Goal: Check status: Check status

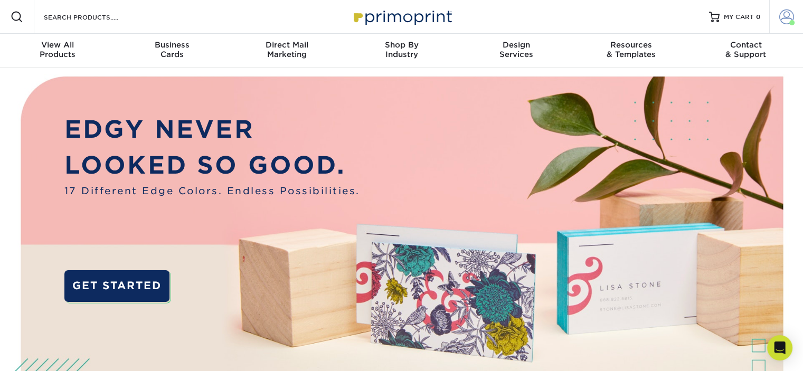
click at [787, 22] on span at bounding box center [786, 17] width 15 height 15
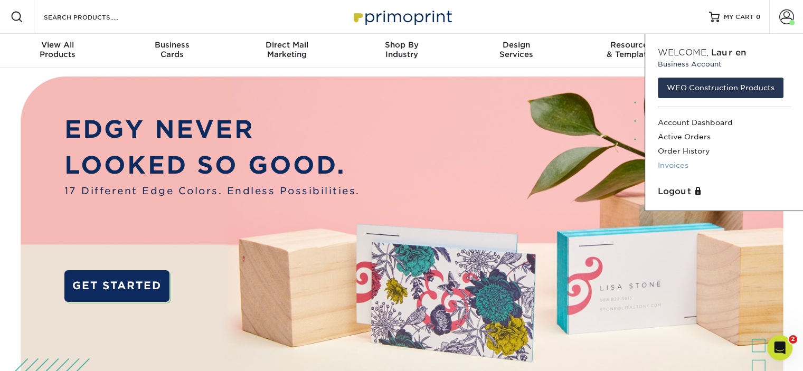
click at [675, 166] on link "Invoices" at bounding box center [724, 165] width 133 height 14
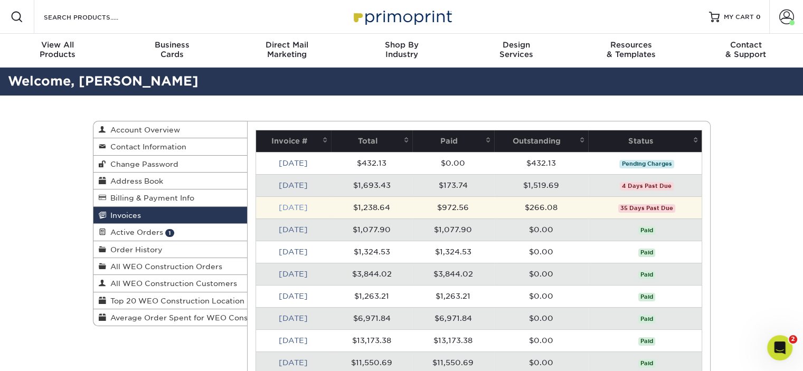
click at [303, 207] on link "Jun 2025" at bounding box center [293, 207] width 29 height 8
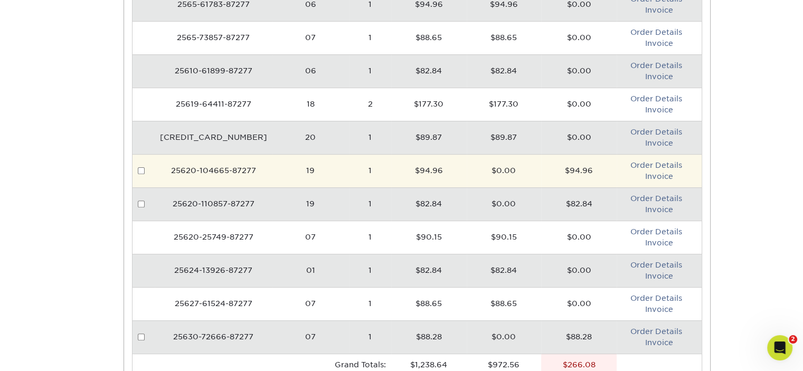
scroll to position [299, 0]
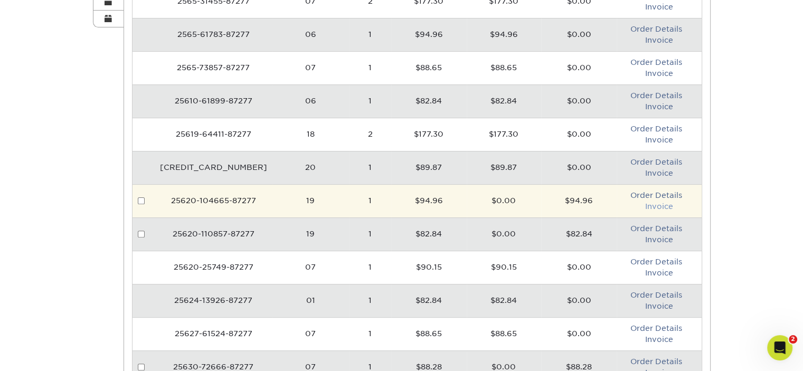
click at [650, 207] on link "Invoice" at bounding box center [659, 206] width 28 height 8
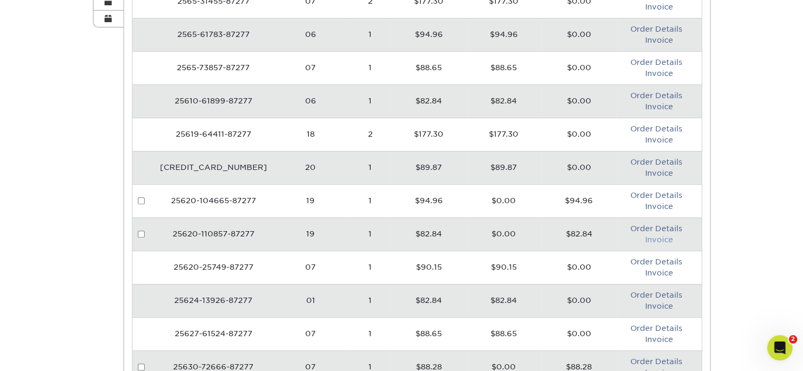
click at [648, 240] on link "Invoice" at bounding box center [659, 239] width 28 height 8
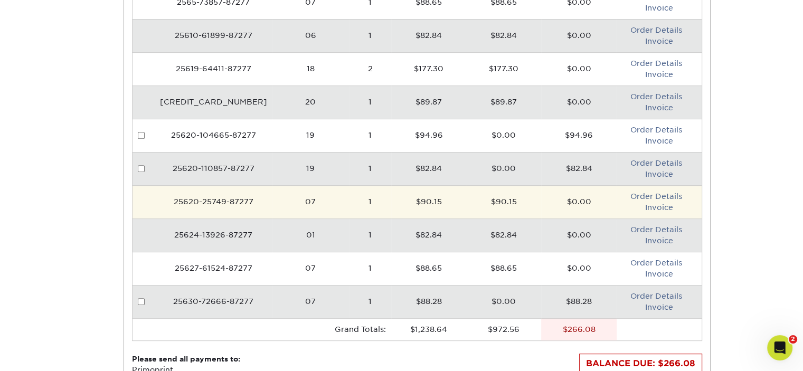
scroll to position [366, 0]
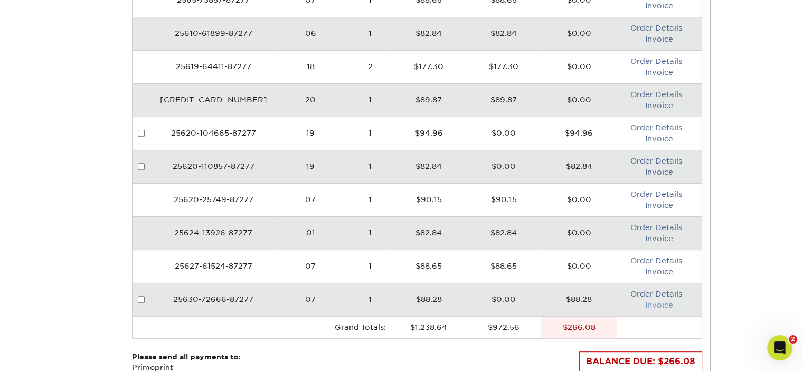
click at [645, 301] on link "Invoice" at bounding box center [659, 305] width 28 height 8
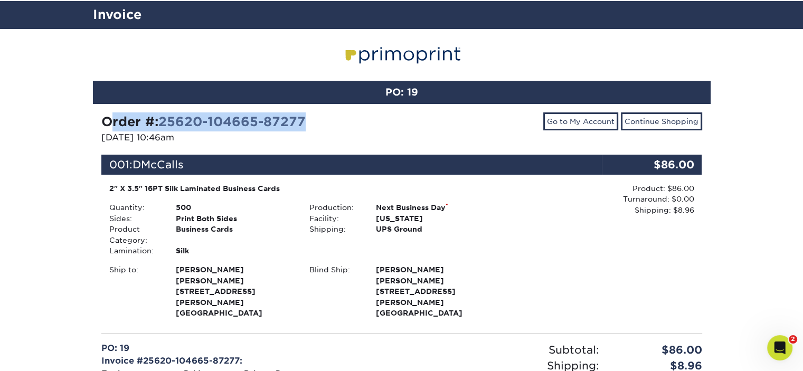
drag, startPoint x: 325, startPoint y: 122, endPoint x: 90, endPoint y: 126, distance: 235.0
click at [90, 126] on div "PO: 19 Order #: 25620-104665-87277 06/20/2025 10:46am Go to My Account Continue…" at bounding box center [402, 315] width 634 height 573
copy strong "Order #: 25620-104665-87277"
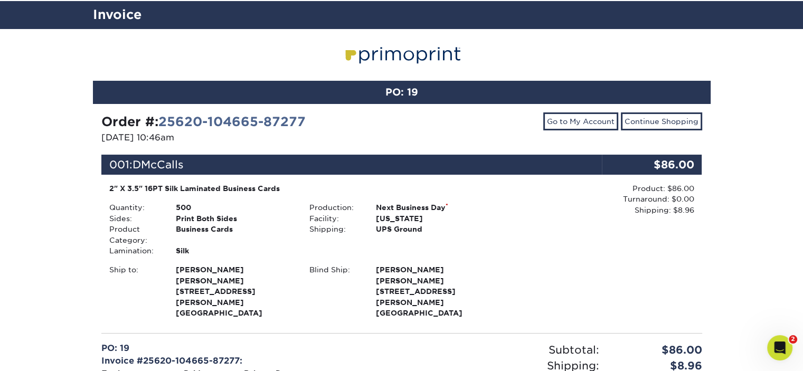
click at [75, 233] on div "PO: 19 Order #: 25620-104665-87277 06/20/2025 10:46am Go to My Account Continue…" at bounding box center [401, 315] width 803 height 573
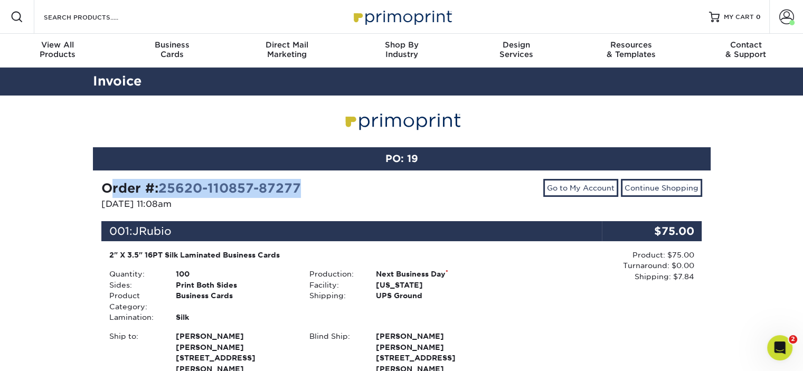
drag, startPoint x: 305, startPoint y: 187, endPoint x: 102, endPoint y: 183, distance: 202.8
click at [102, 183] on div "Order #: 25620-110857-87277" at bounding box center [247, 188] width 292 height 19
copy strong "Order #: 25620-110857-87277"
drag, startPoint x: 303, startPoint y: 187, endPoint x: 105, endPoint y: 194, distance: 198.1
click at [105, 194] on div "Order #: 25630-72666-87277" at bounding box center [247, 188] width 292 height 19
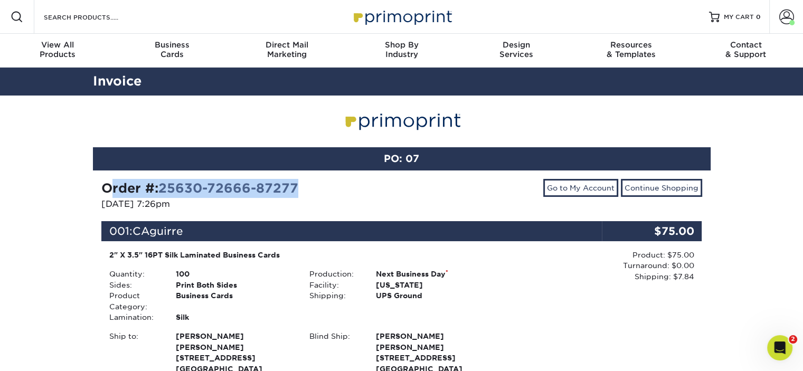
copy strong "Order #: 25630-72666-87277"
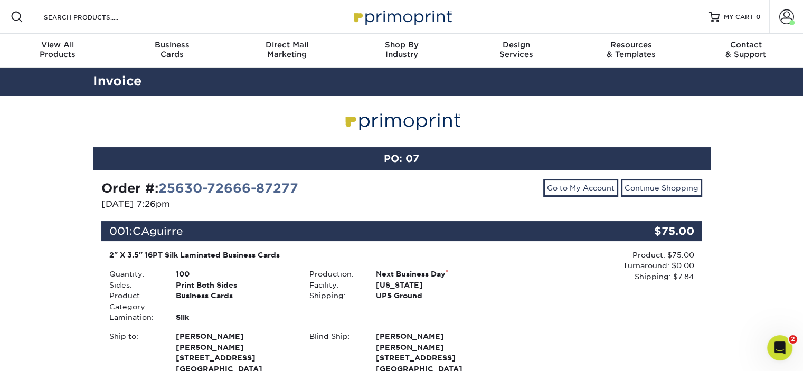
click at [50, 232] on div "PO: 07 Order #: 25630-72666-87277 [DATE] 7:26pm Go to My Account Continue Shopp…" at bounding box center [401, 377] width 803 height 562
